Goal: Task Accomplishment & Management: Manage account settings

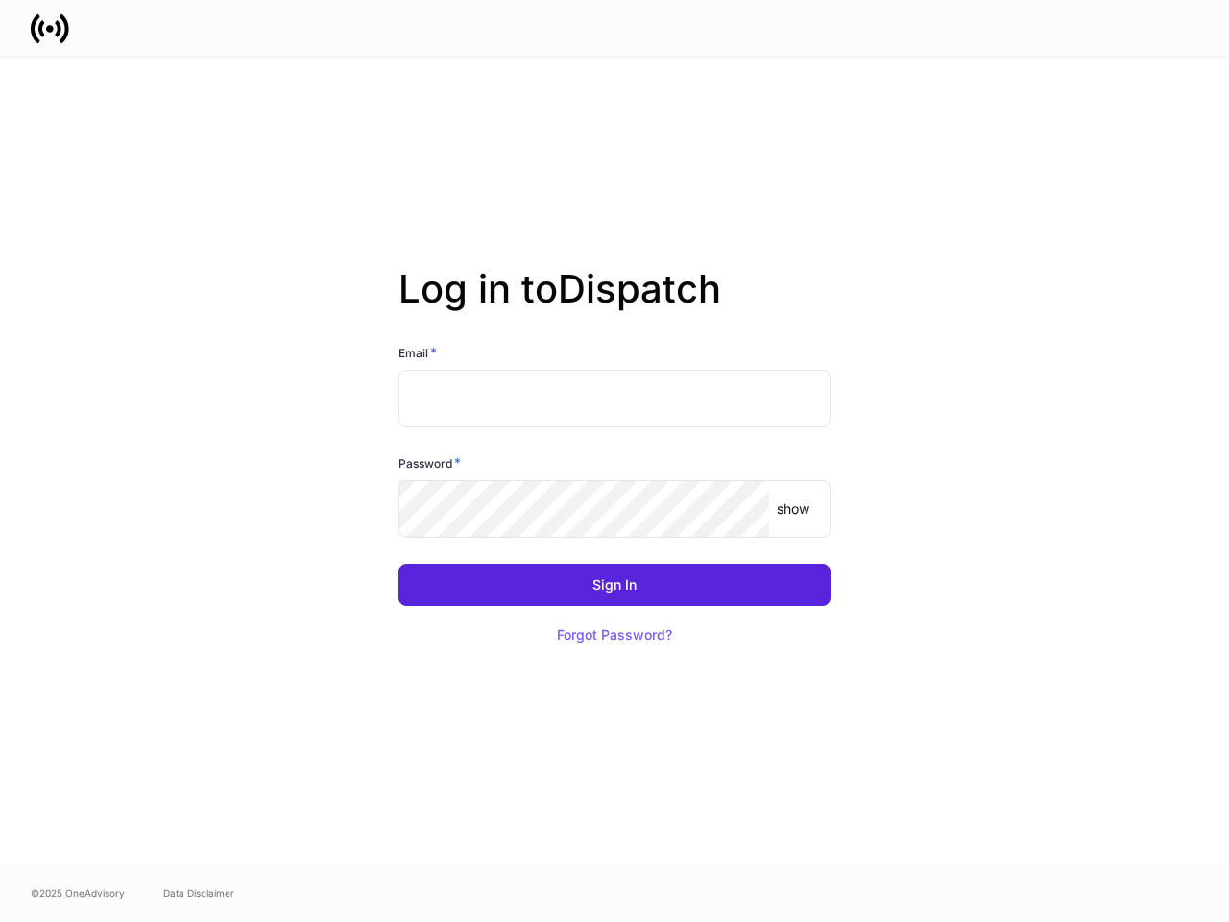
click at [615, 461] on div "Password *" at bounding box center [615, 466] width 432 height 27
click at [615, 399] on input "text" at bounding box center [615, 399] width 432 height 58
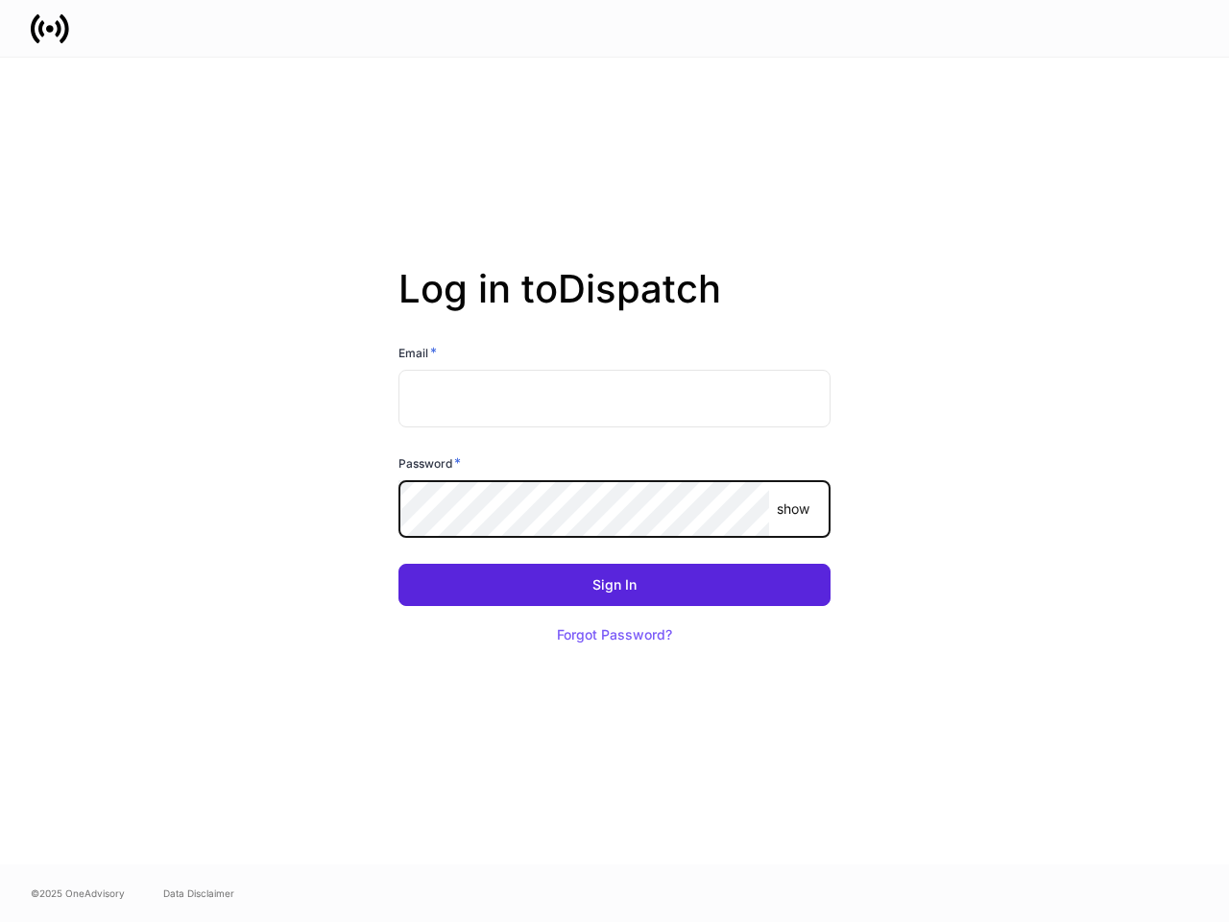
click at [793, 509] on p "show" at bounding box center [793, 508] width 33 height 19
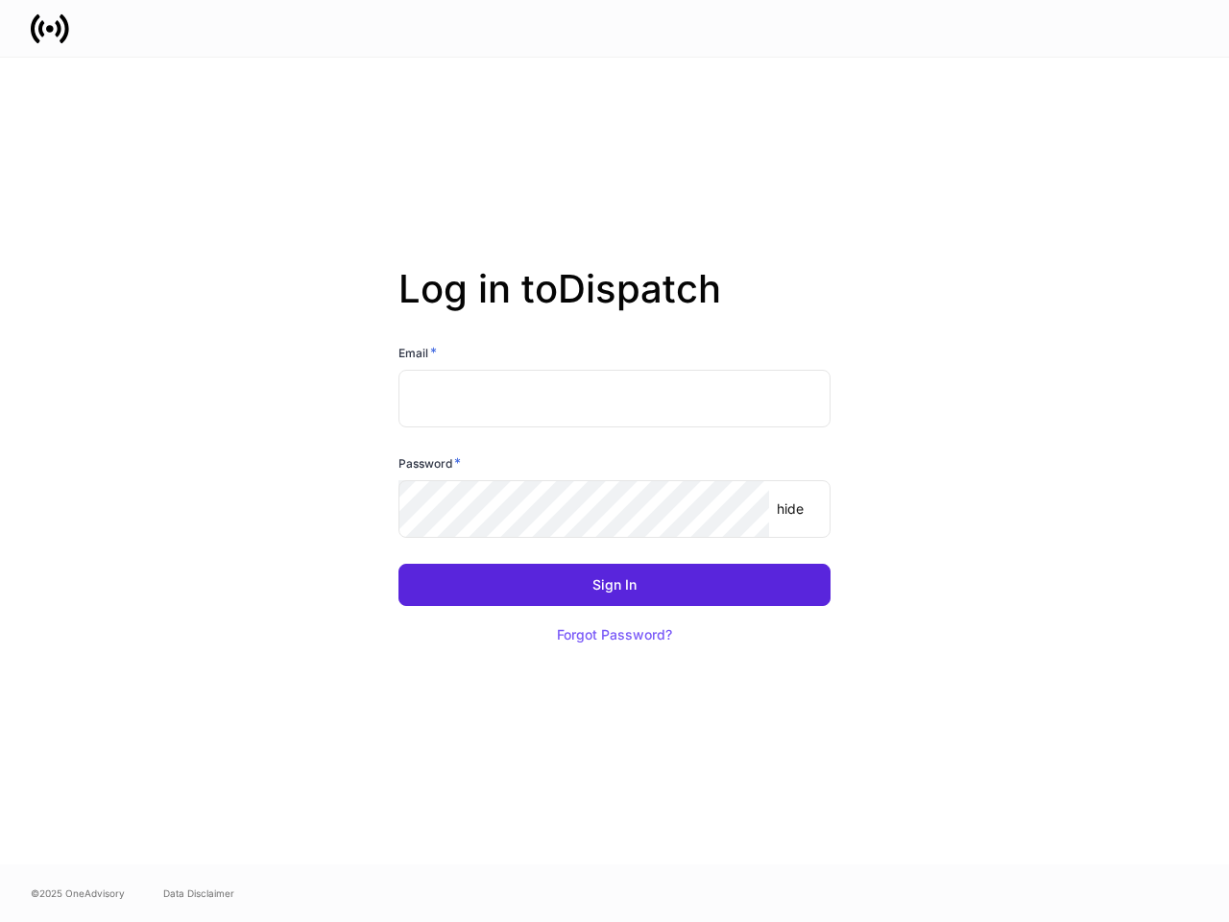
click at [615, 585] on div "Sign In" at bounding box center [615, 584] width 44 height 13
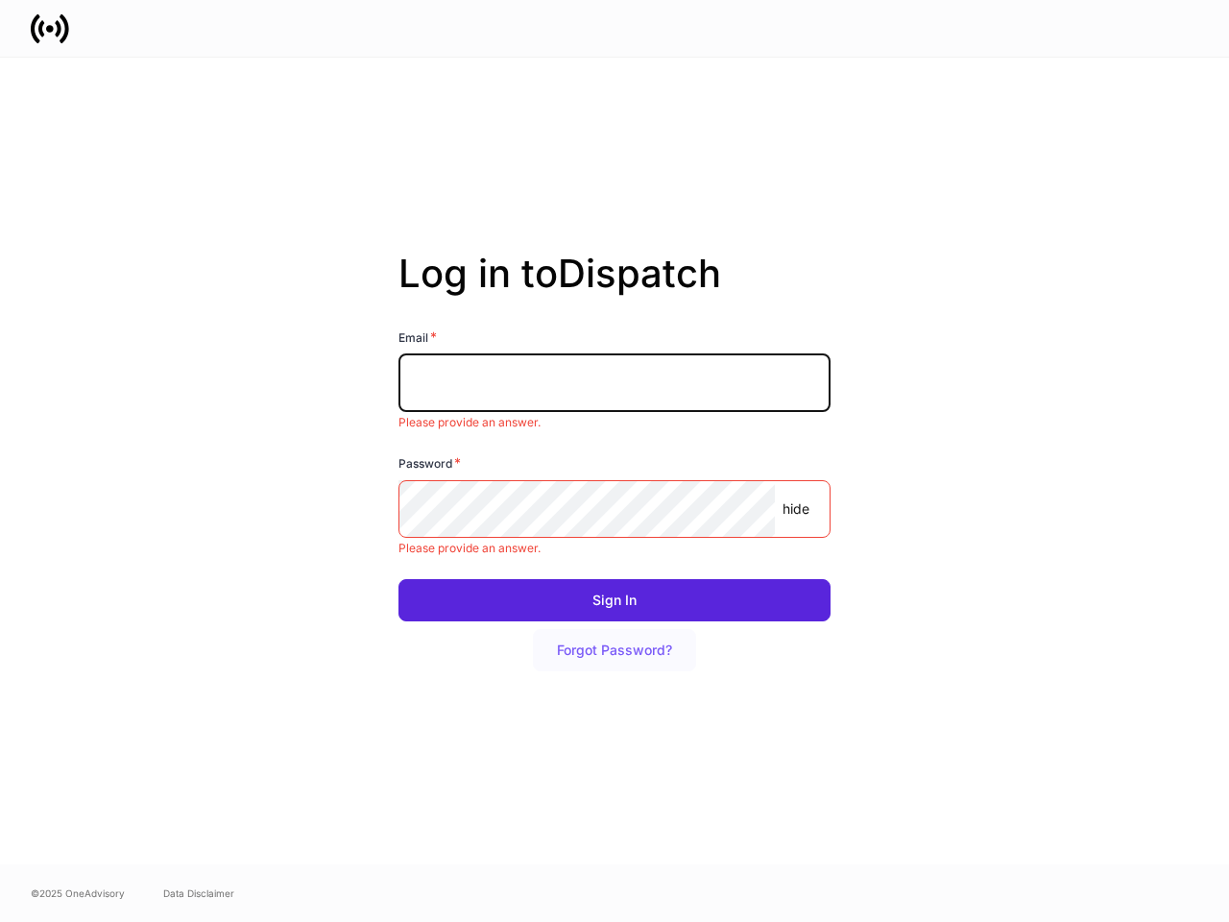
click at [615, 635] on button "Forgot Password?" at bounding box center [614, 650] width 163 height 42
